Goal: Task Accomplishment & Management: Use online tool/utility

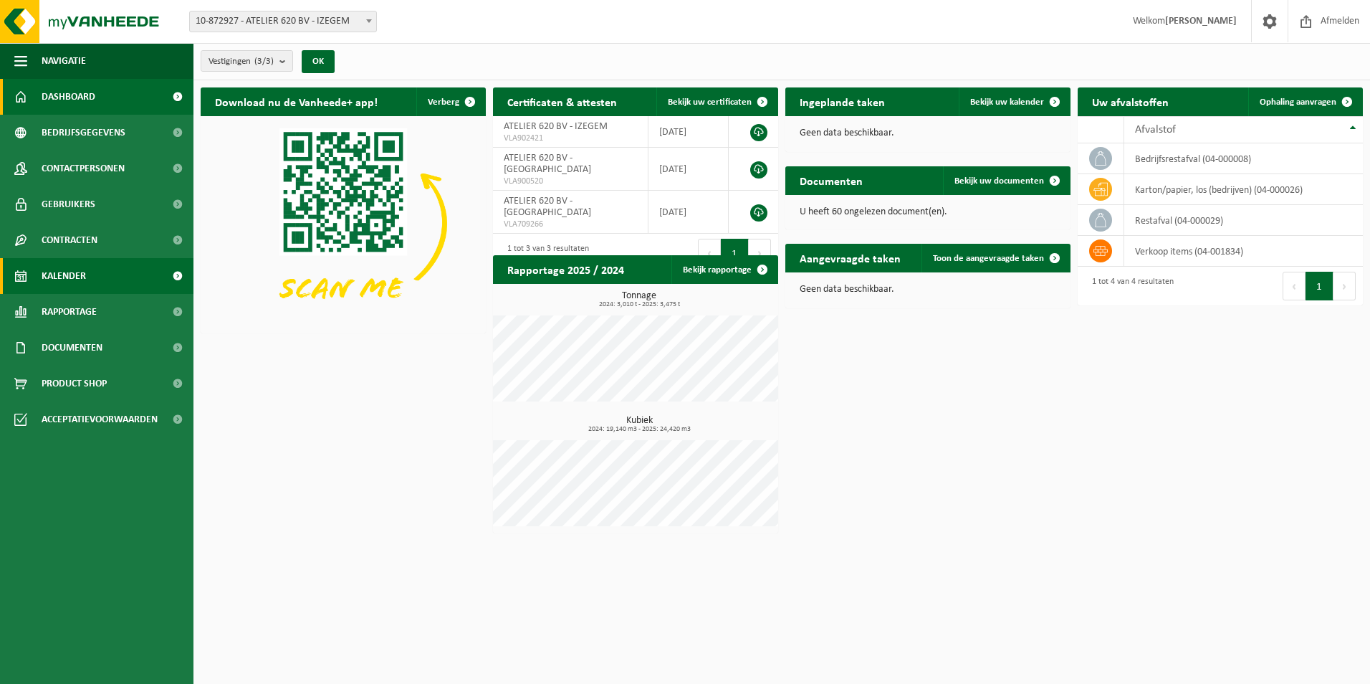
click at [140, 266] on link "Kalender" at bounding box center [97, 276] width 194 height 36
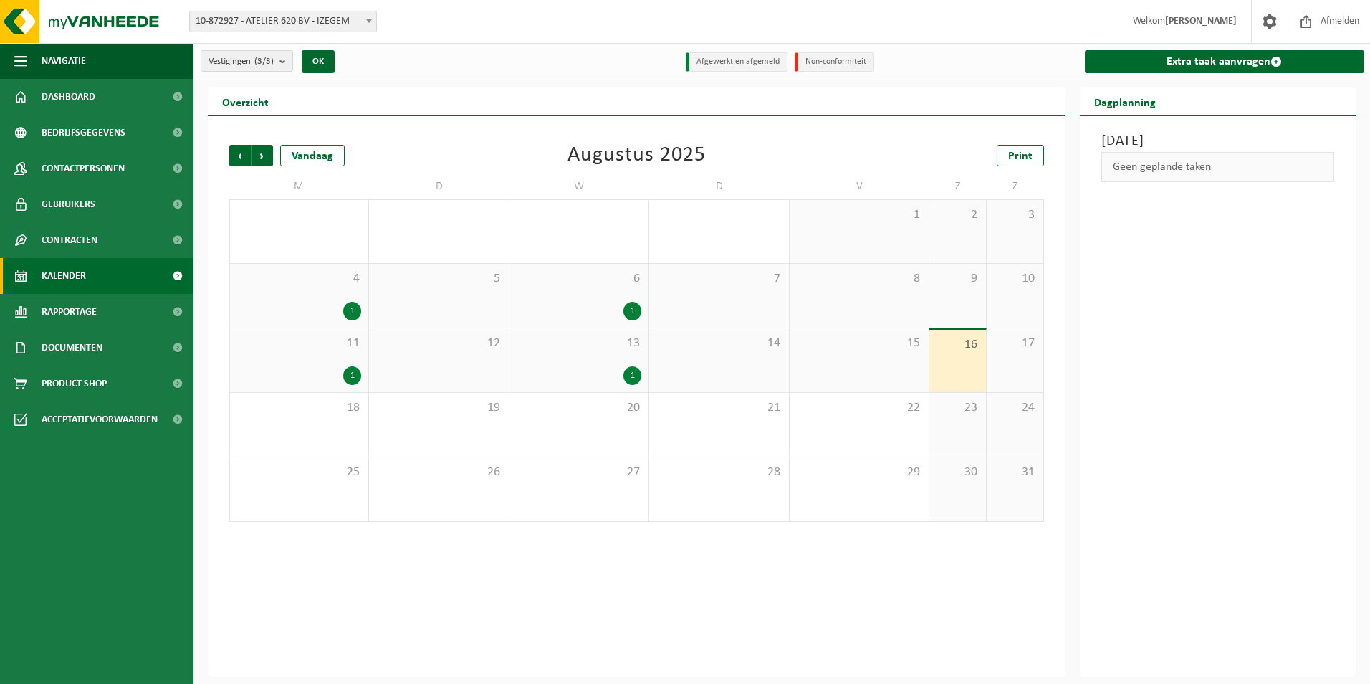
click at [321, 338] on span "11" at bounding box center [299, 343] width 124 height 16
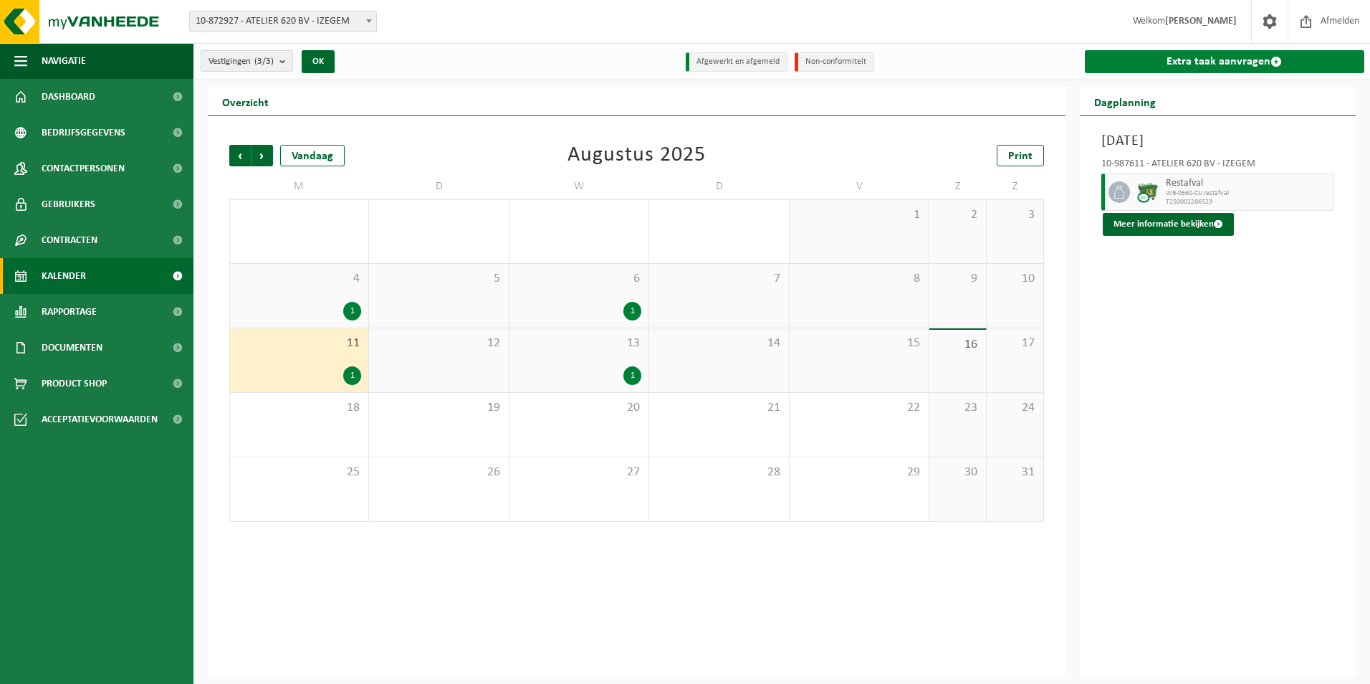
click at [1234, 58] on link "Extra taak aanvragen" at bounding box center [1225, 61] width 280 height 23
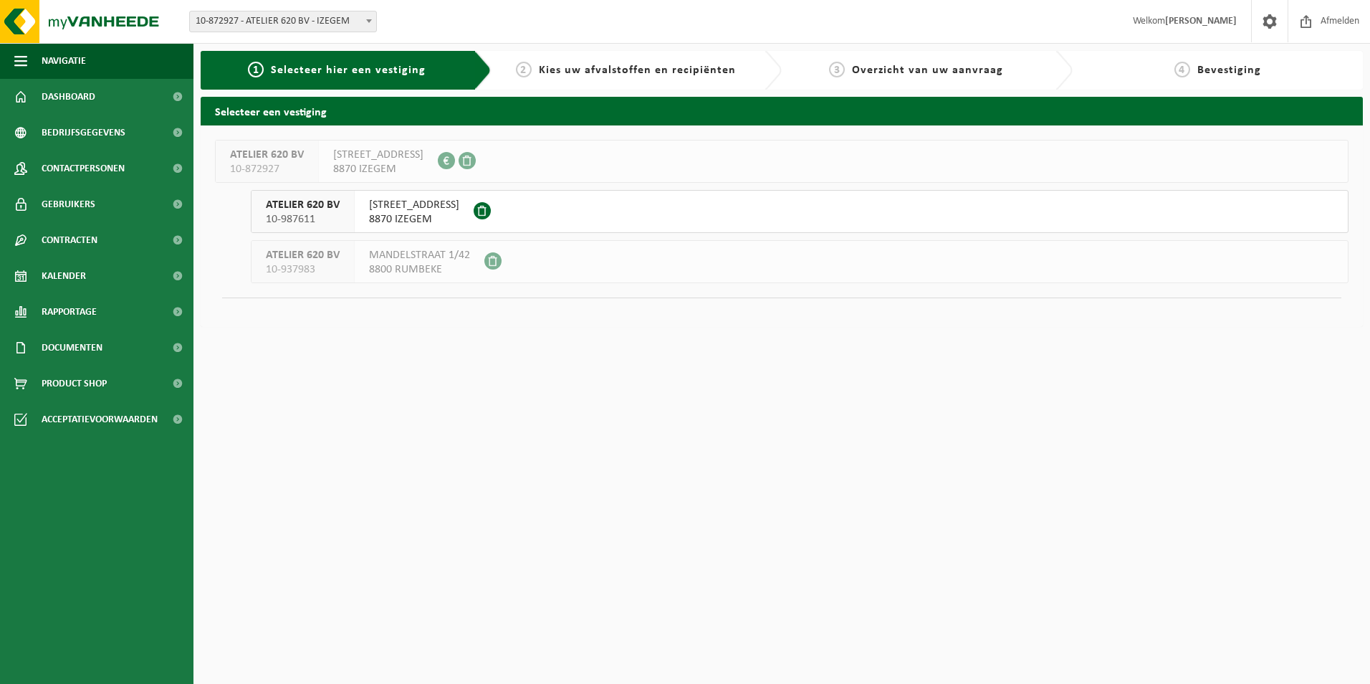
click at [426, 214] on span "8870 IZEGEM" at bounding box center [414, 219] width 90 height 14
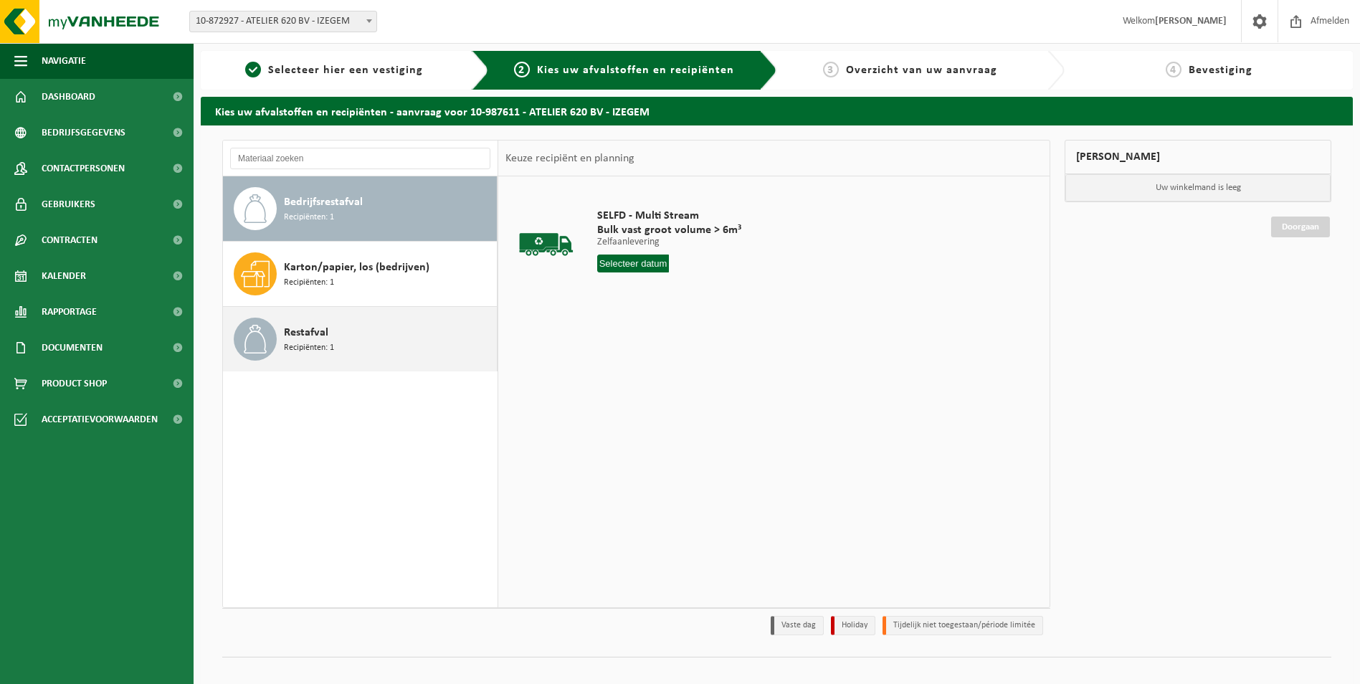
click at [340, 344] on div "Restafval Recipiënten: 1" at bounding box center [388, 338] width 209 height 43
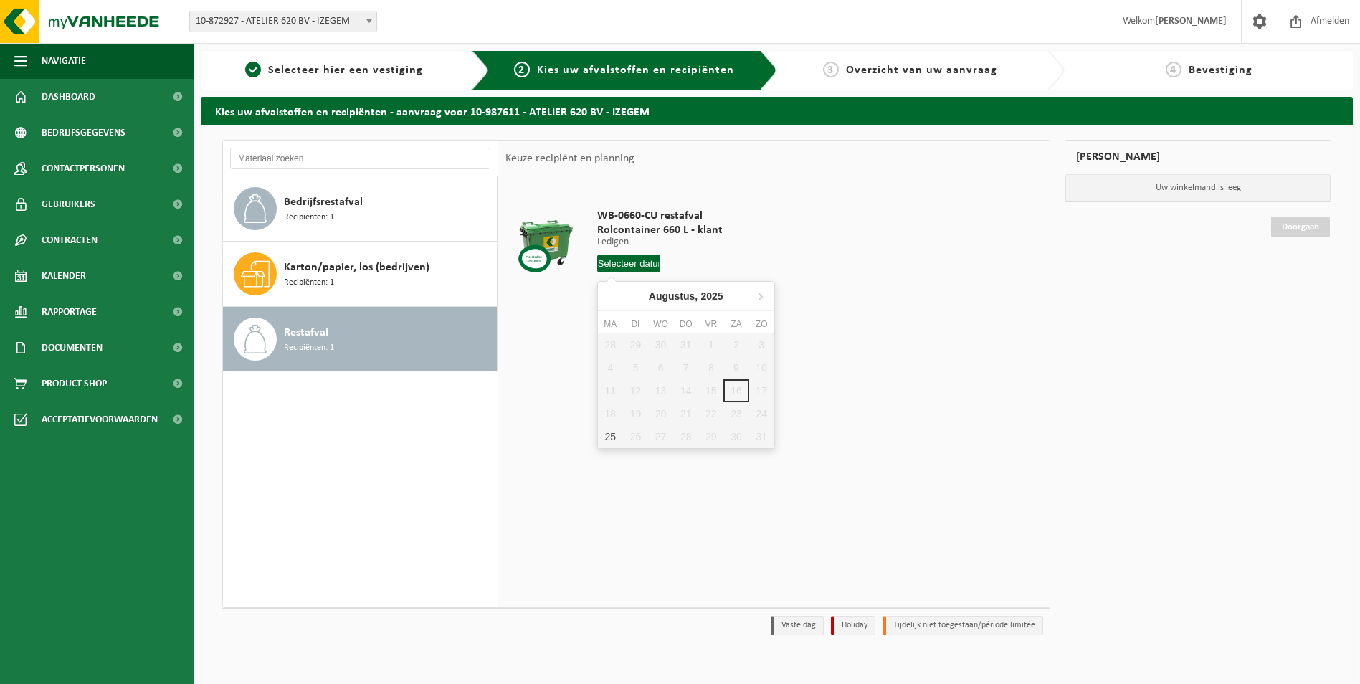
click at [612, 262] on input "text" at bounding box center [628, 263] width 63 height 18
click at [613, 439] on div "25" at bounding box center [610, 436] width 25 height 23
type input "Van 2025-08-25"
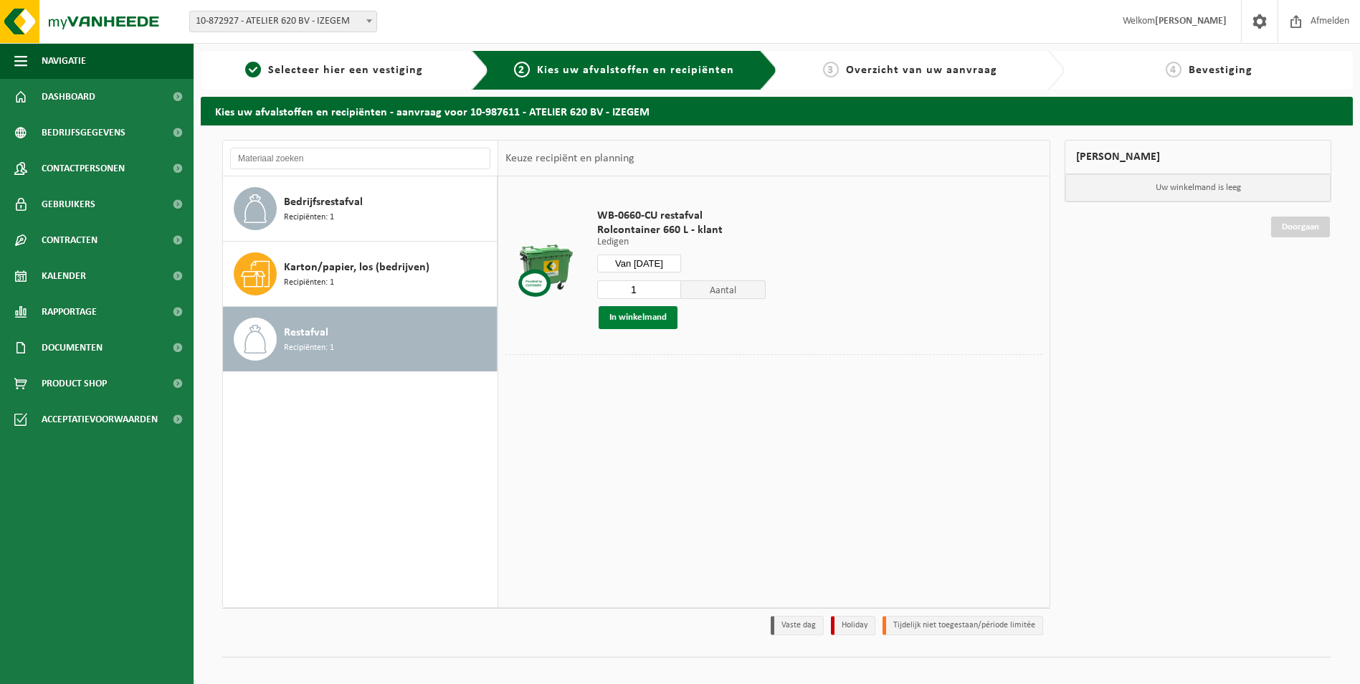
click at [629, 315] on button "In winkelmand" at bounding box center [637, 317] width 79 height 23
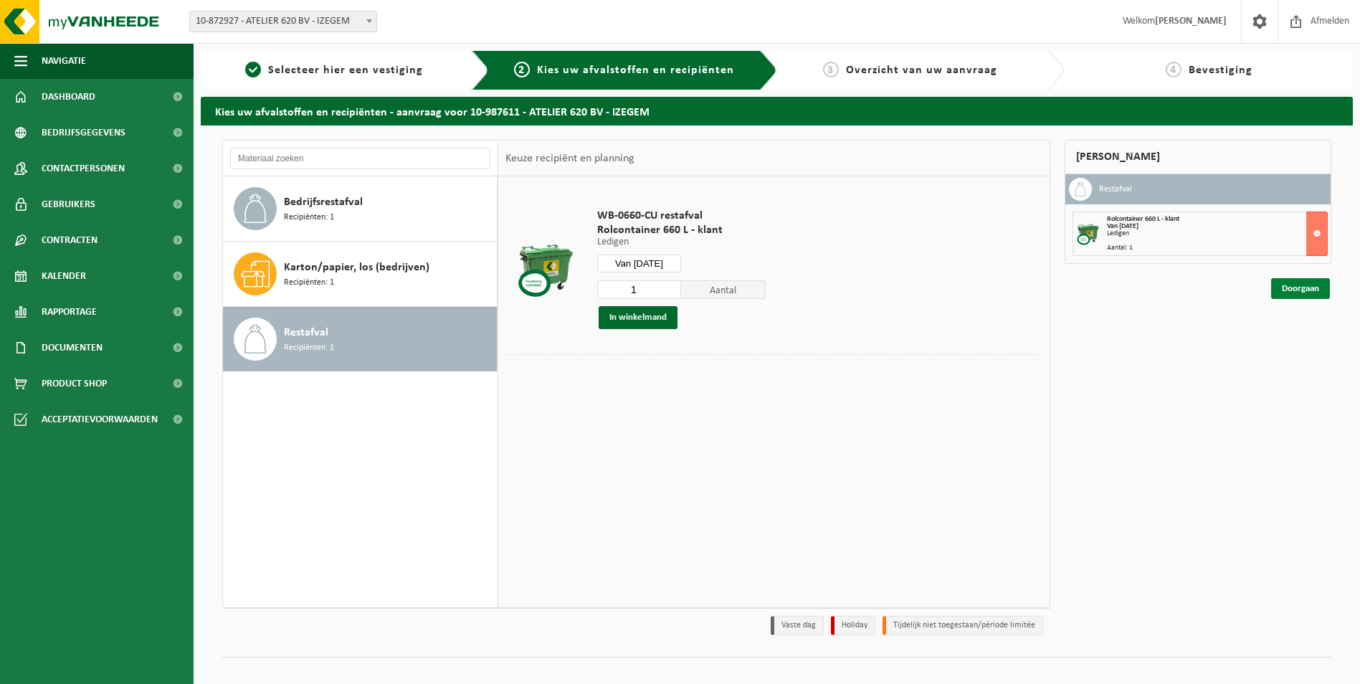
click at [1318, 292] on link "Doorgaan" at bounding box center [1300, 288] width 59 height 21
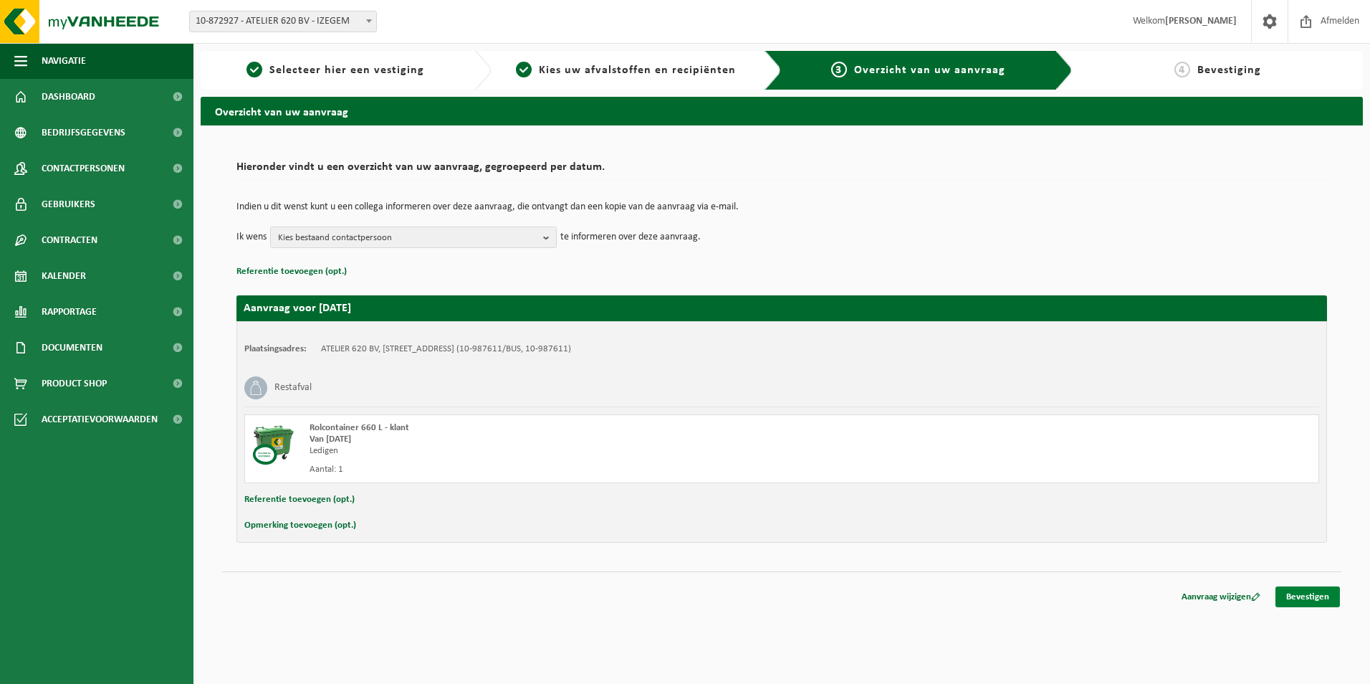
click at [1310, 589] on link "Bevestigen" at bounding box center [1308, 596] width 65 height 21
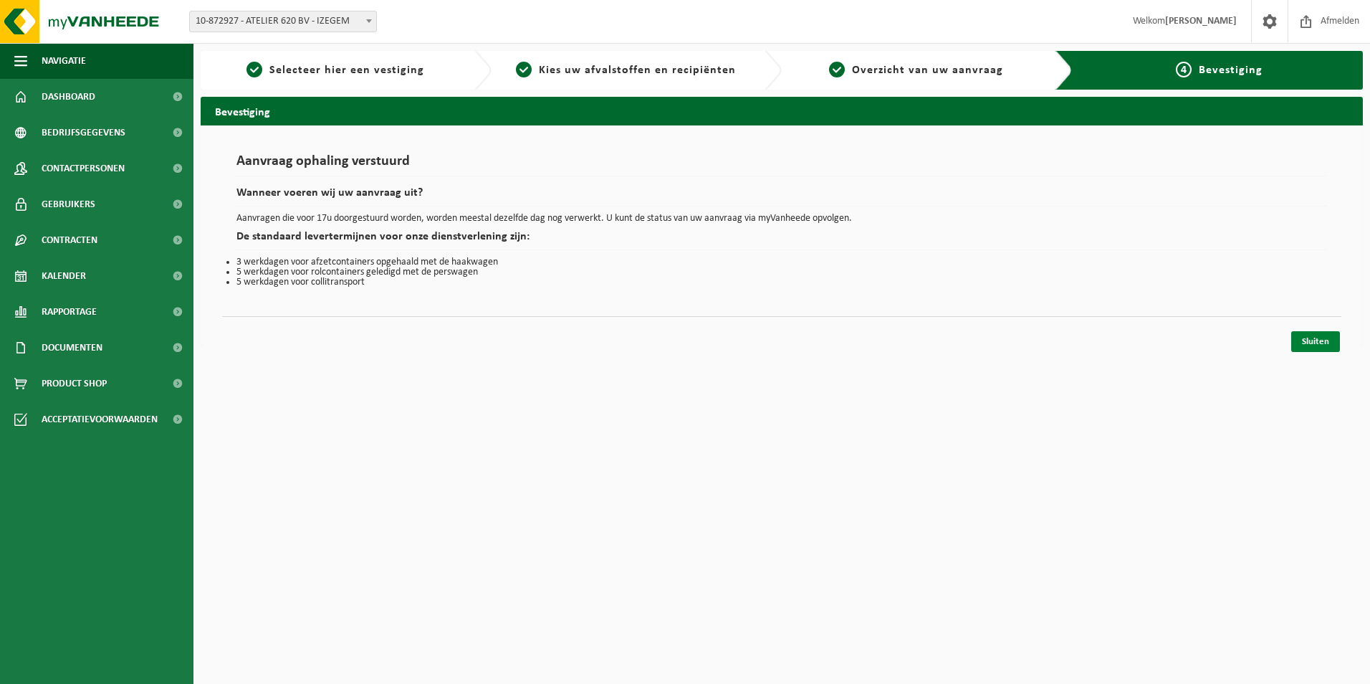
click at [1327, 340] on link "Sluiten" at bounding box center [1315, 341] width 49 height 21
